Goal: Information Seeking & Learning: Learn about a topic

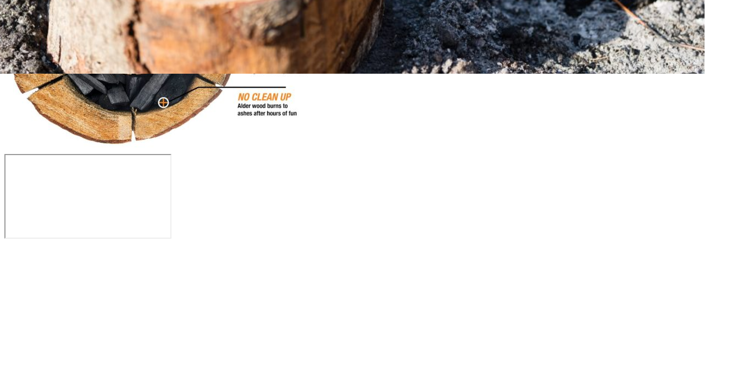
scroll to position [707, 0]
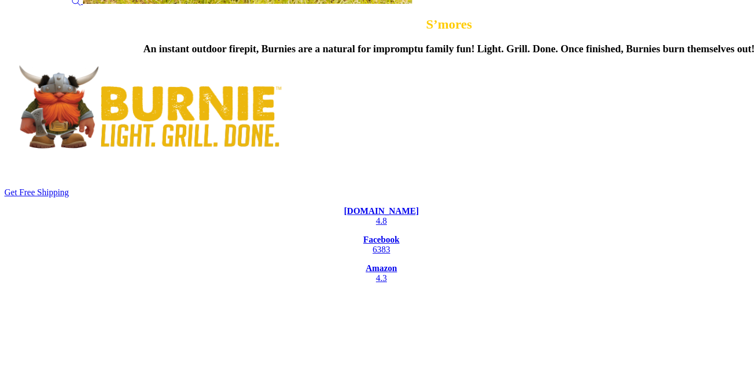
scroll to position [2665, 0]
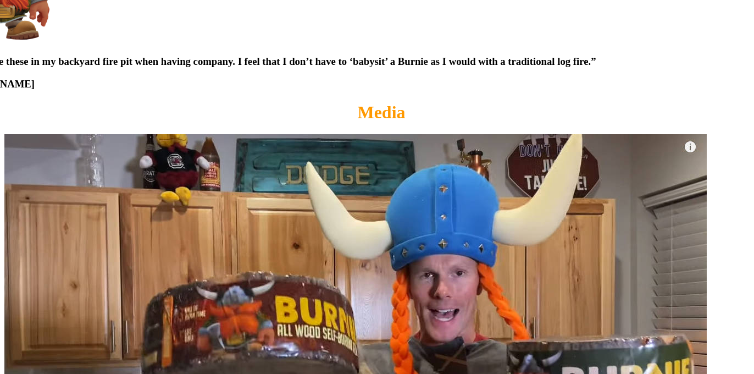
scroll to position [4613, 0]
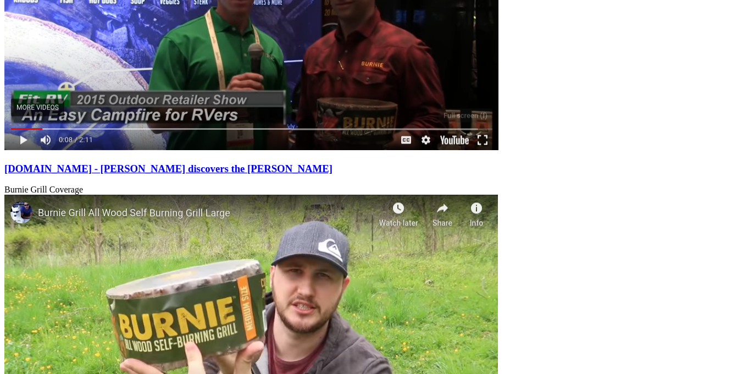
scroll to position [5656, 0]
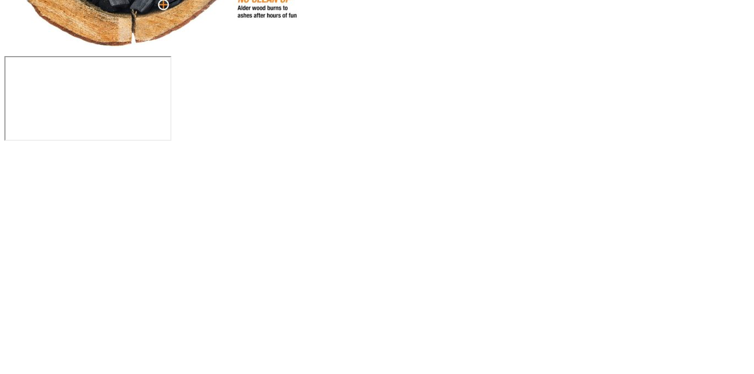
scroll to position [611, 0]
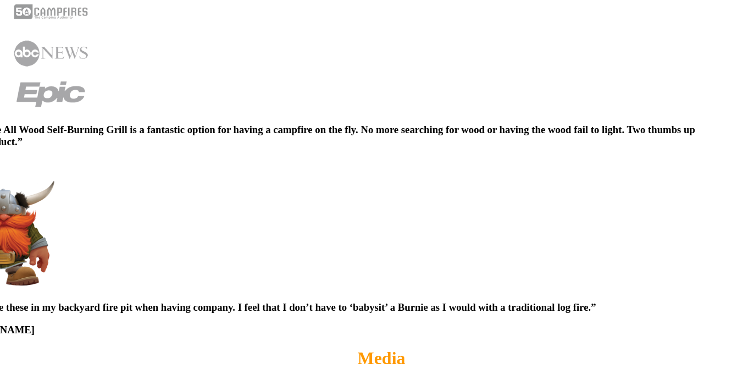
scroll to position [4439, 0]
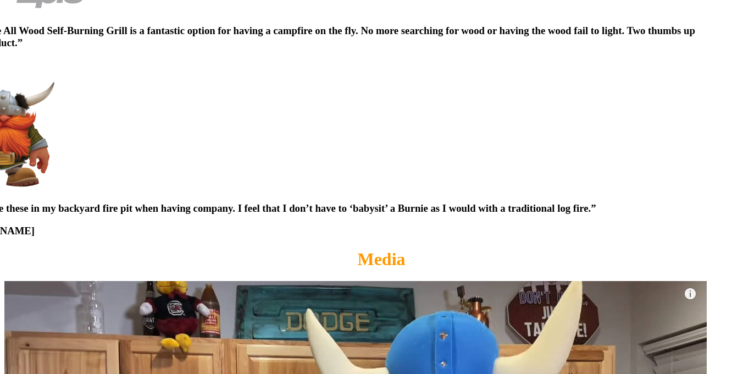
scroll to position [4494, 0]
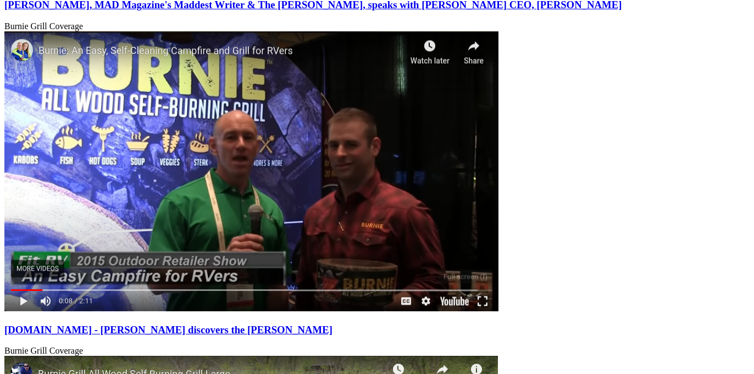
scroll to position [5656, 0]
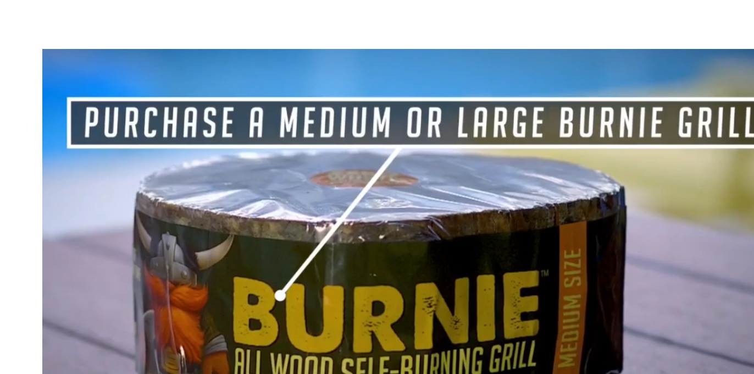
scroll to position [3637, 0]
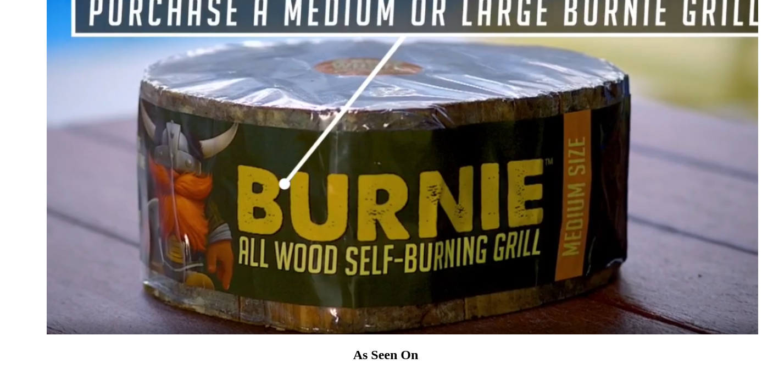
scroll to position [3781, 0]
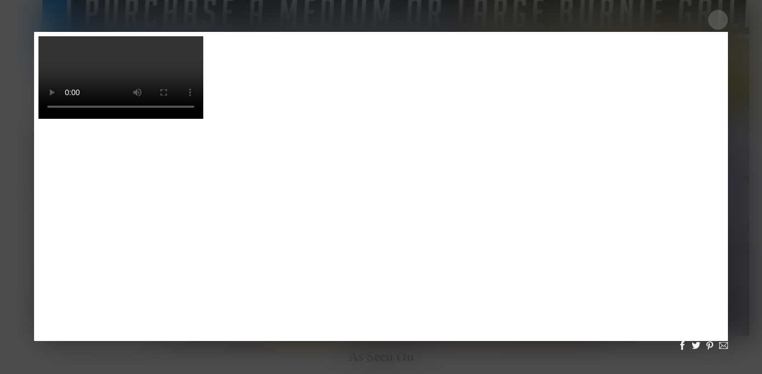
click at [719, 21] on div at bounding box center [718, 20] width 20 height 20
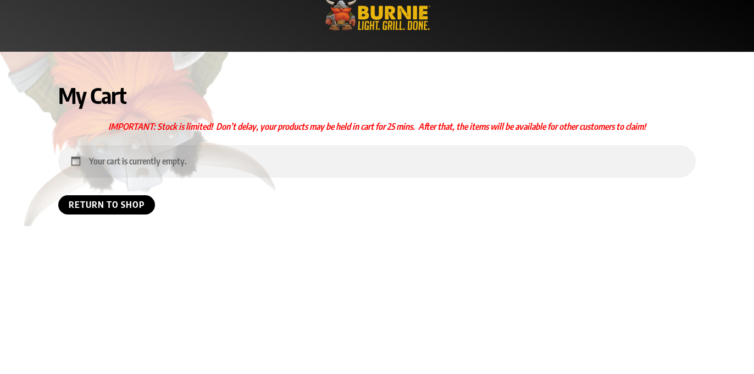
scroll to position [115, 0]
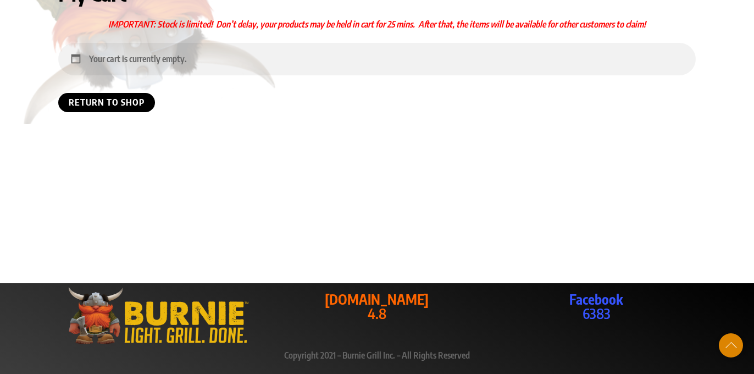
click at [370, 298] on strong "[DOMAIN_NAME]" at bounding box center [377, 299] width 104 height 18
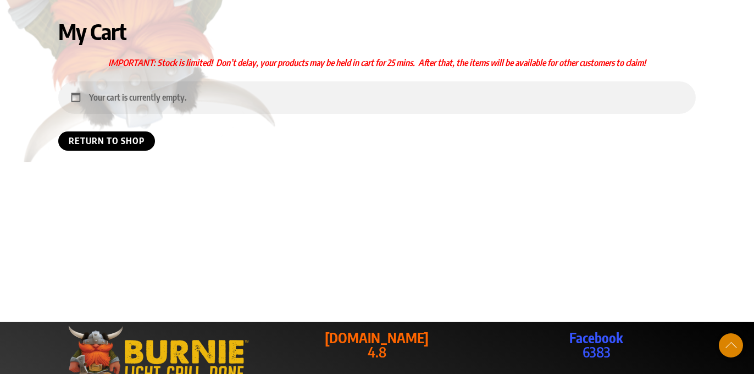
scroll to position [0, 0]
